Goal: Information Seeking & Learning: Learn about a topic

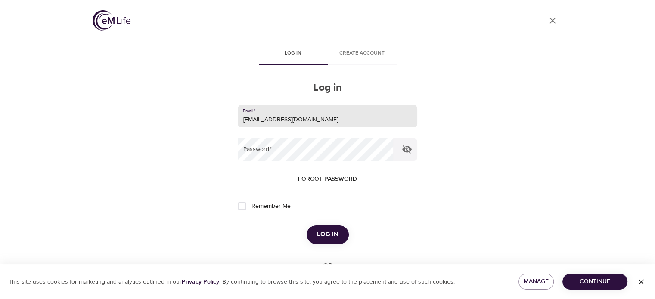
type input "[EMAIL_ADDRESS][DOMAIN_NAME]"
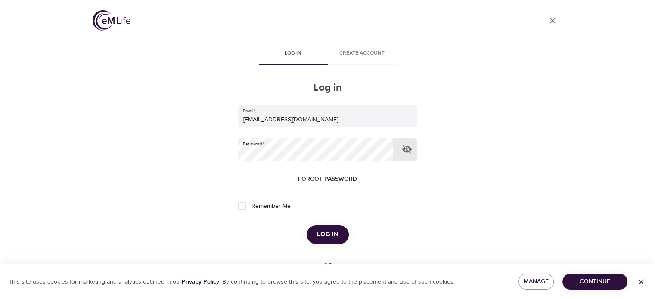
click at [331, 238] on span "Log in" at bounding box center [328, 234] width 22 height 11
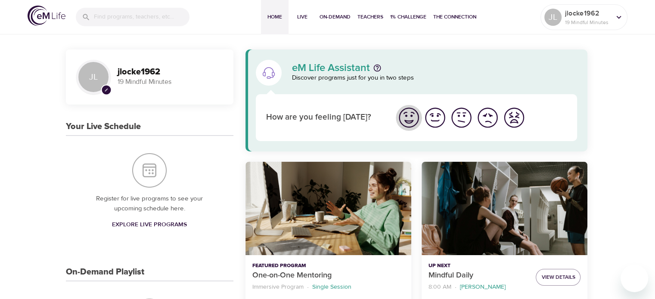
click at [406, 122] on img "I'm feeling great" at bounding box center [409, 118] width 24 height 24
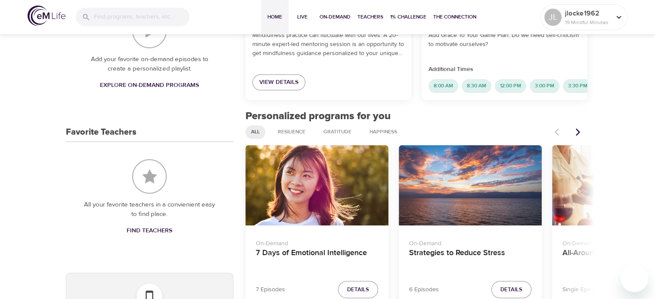
scroll to position [344, 0]
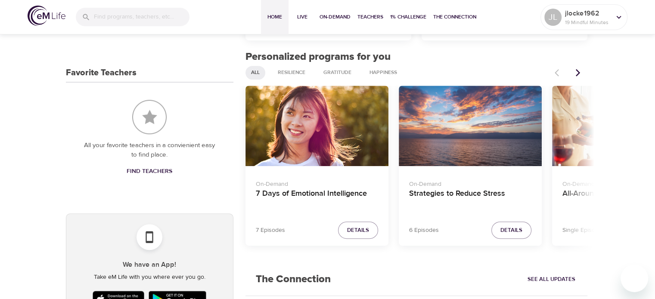
click at [488, 151] on div "Strategies to Reduce Stress" at bounding box center [470, 126] width 143 height 80
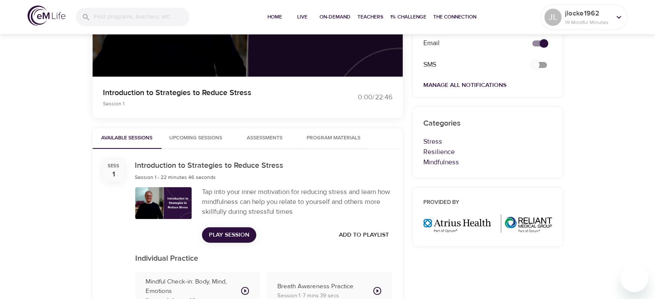
scroll to position [344, 0]
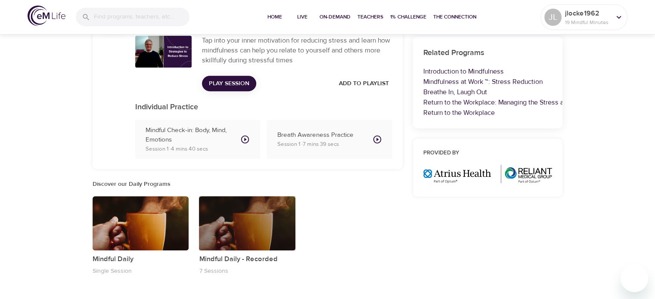
click at [236, 227] on div "button" at bounding box center [247, 223] width 96 height 54
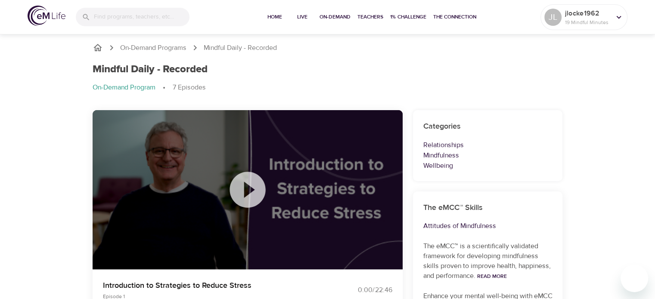
click at [245, 193] on icon at bounding box center [247, 189] width 43 height 43
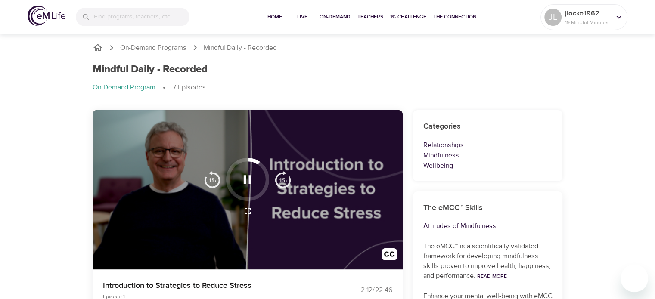
click at [272, 90] on ol "On-Demand Program 7 Episodes" at bounding box center [328, 88] width 470 height 10
click at [344, 141] on div at bounding box center [248, 190] width 310 height 160
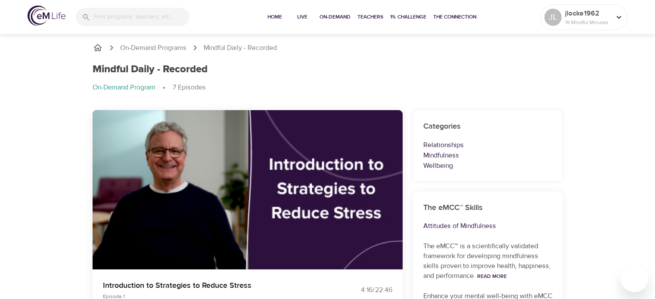
click at [250, 179] on icon "button" at bounding box center [248, 179] width 8 height 9
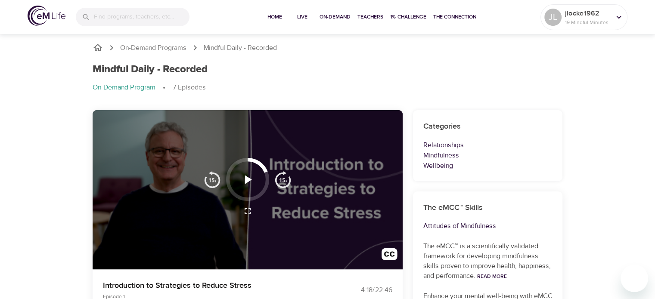
click at [247, 179] on icon "button" at bounding box center [248, 179] width 7 height 9
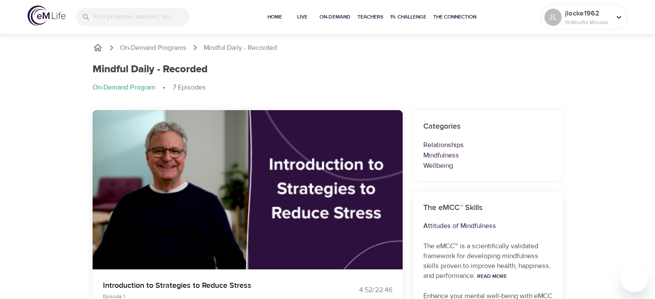
click at [244, 185] on icon "button" at bounding box center [247, 179] width 15 height 15
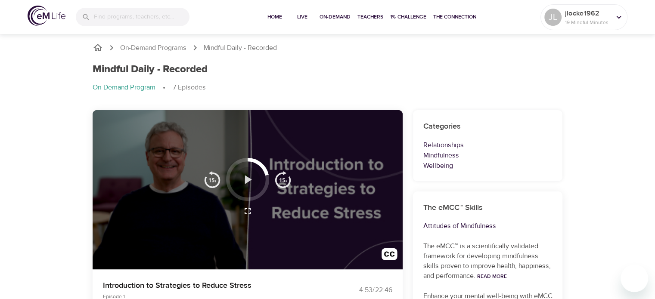
click at [246, 179] on icon "button" at bounding box center [248, 179] width 7 height 9
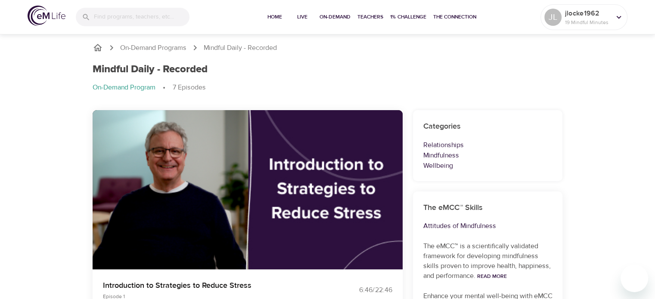
click at [245, 185] on icon "button" at bounding box center [247, 179] width 15 height 15
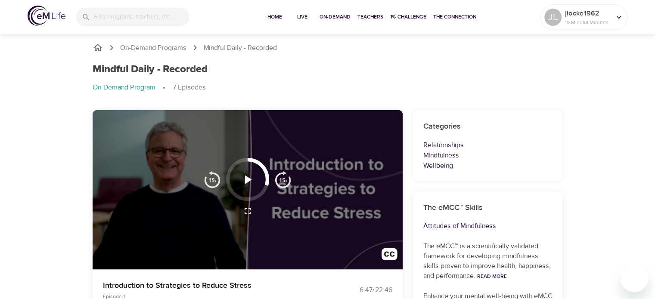
click at [244, 180] on icon "button" at bounding box center [247, 179] width 15 height 15
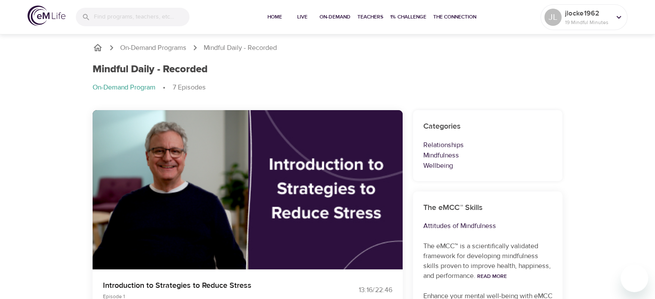
click at [248, 179] on icon "button" at bounding box center [247, 179] width 15 height 15
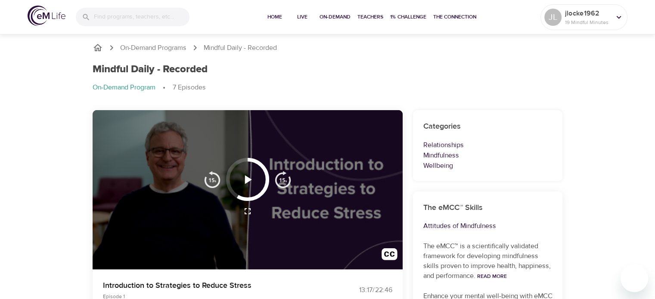
click at [251, 184] on icon "button" at bounding box center [247, 179] width 15 height 15
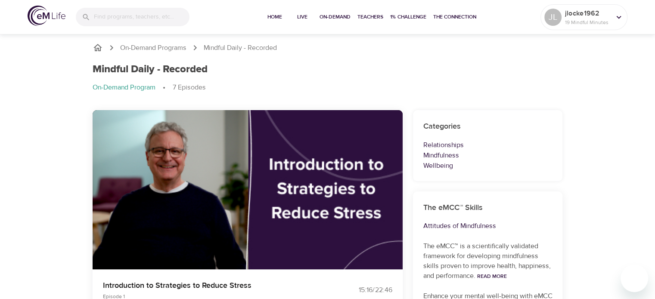
click at [247, 181] on icon "button" at bounding box center [247, 179] width 15 height 15
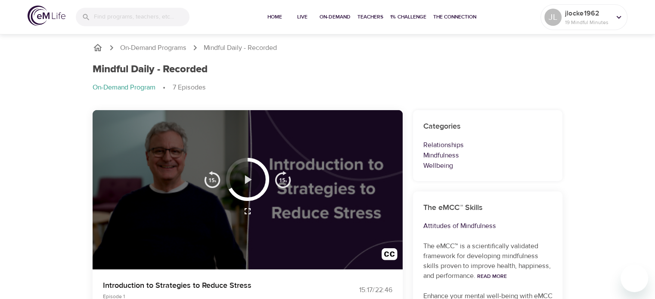
click at [247, 176] on icon "button" at bounding box center [247, 179] width 15 height 15
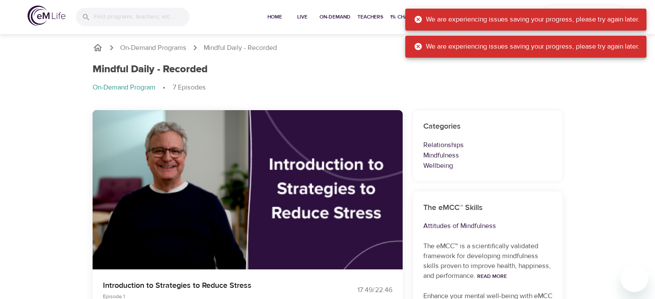
click at [414, 19] on icon at bounding box center [417, 19] width 7 height 7
click at [417, 46] on icon at bounding box center [417, 46] width 7 height 7
